Goal: Find specific page/section: Find specific page/section

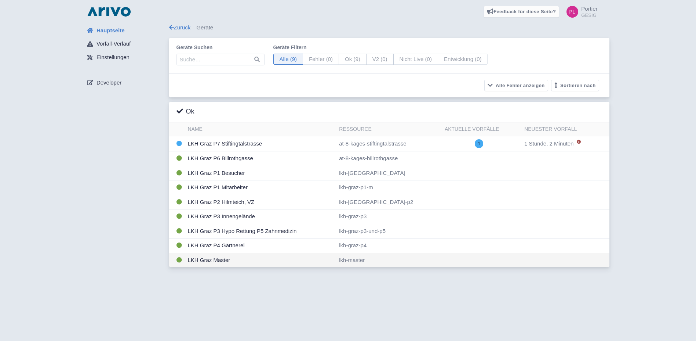
click at [207, 263] on td "LKH Graz Master" at bounding box center [261, 259] width 152 height 14
click at [205, 261] on td "LKH Graz Master" at bounding box center [261, 259] width 152 height 14
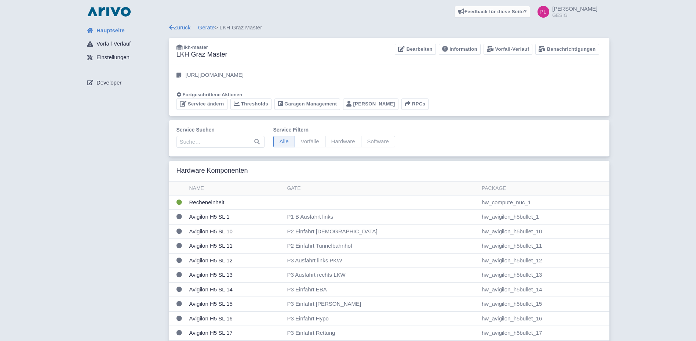
drag, startPoint x: -1, startPoint y: 170, endPoint x: 6, endPoint y: 170, distance: 7.0
drag, startPoint x: 357, startPoint y: 102, endPoint x: 347, endPoint y: 105, distance: 9.6
click at [357, 102] on link "Portier" at bounding box center [370, 103] width 55 height 11
